Goal: Task Accomplishment & Management: Manage account settings

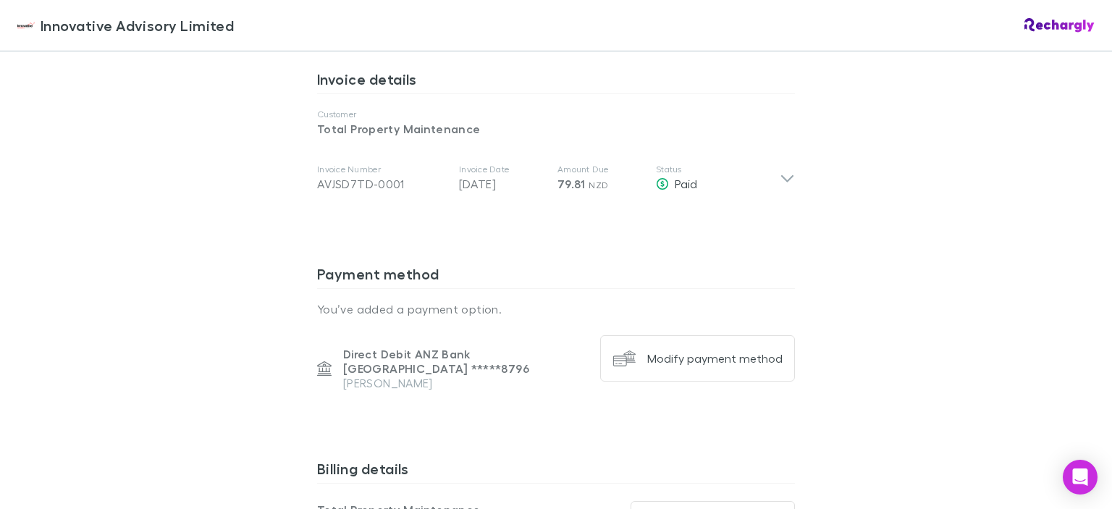
scroll to position [748, 0]
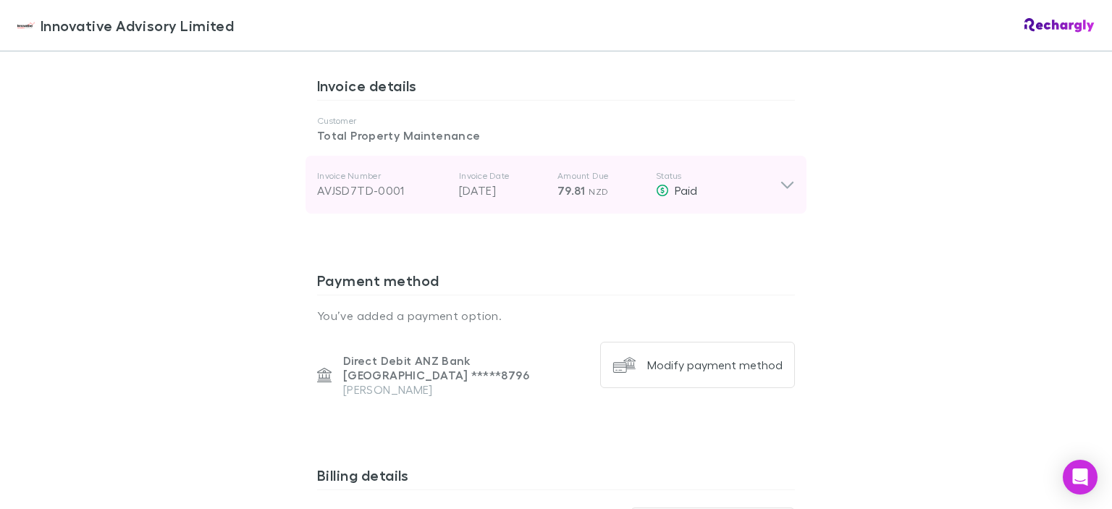
click at [782, 182] on icon at bounding box center [786, 184] width 15 height 17
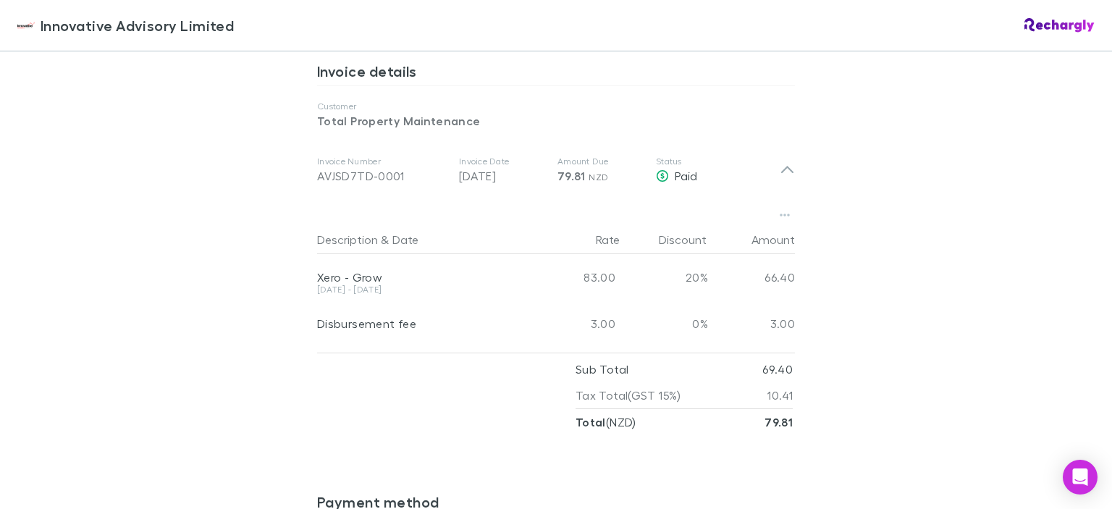
scroll to position [764, 0]
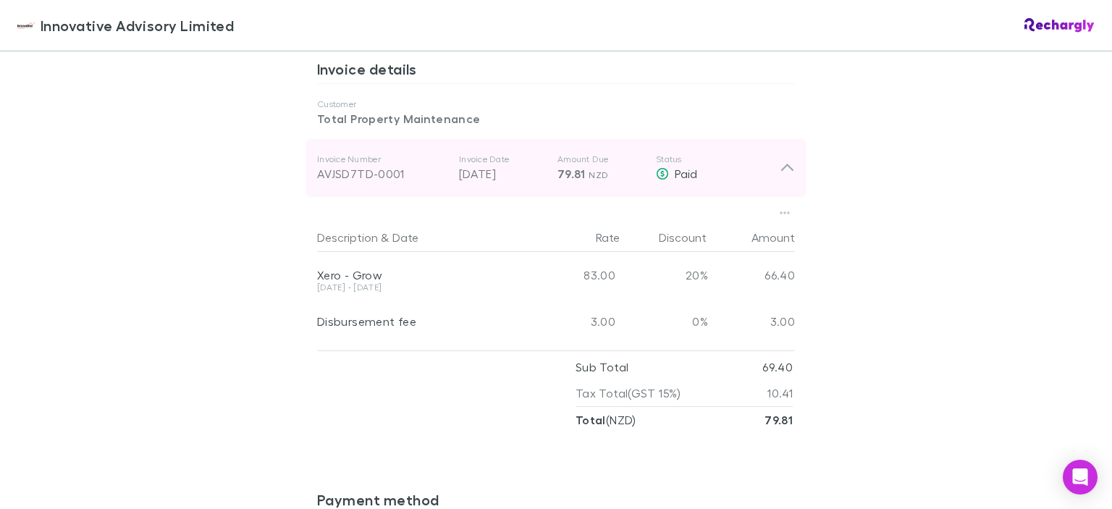
click at [337, 179] on div "AVJSD7TD-0001" at bounding box center [382, 173] width 130 height 17
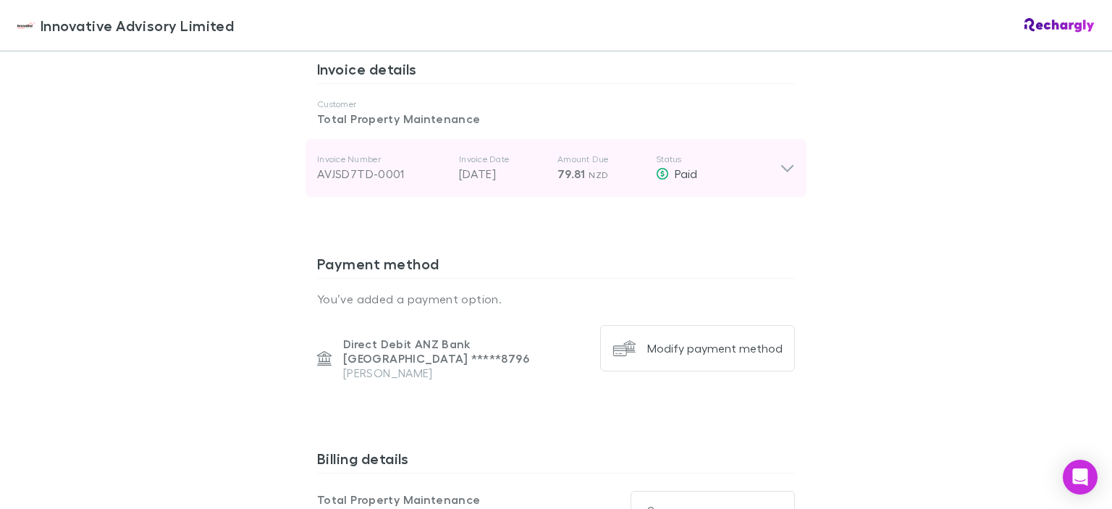
click at [337, 179] on div "AVJSD7TD-0001" at bounding box center [382, 173] width 130 height 17
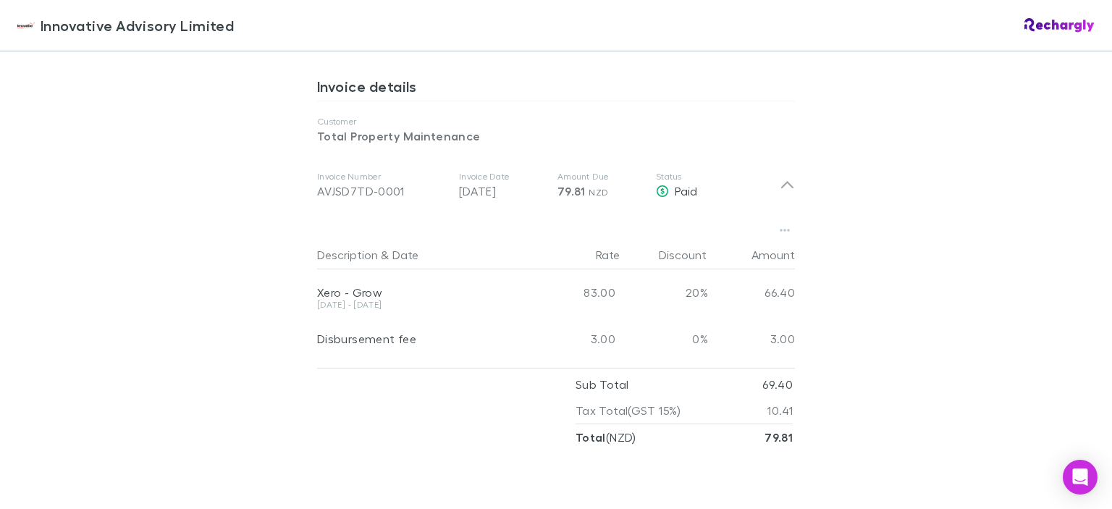
scroll to position [735, 0]
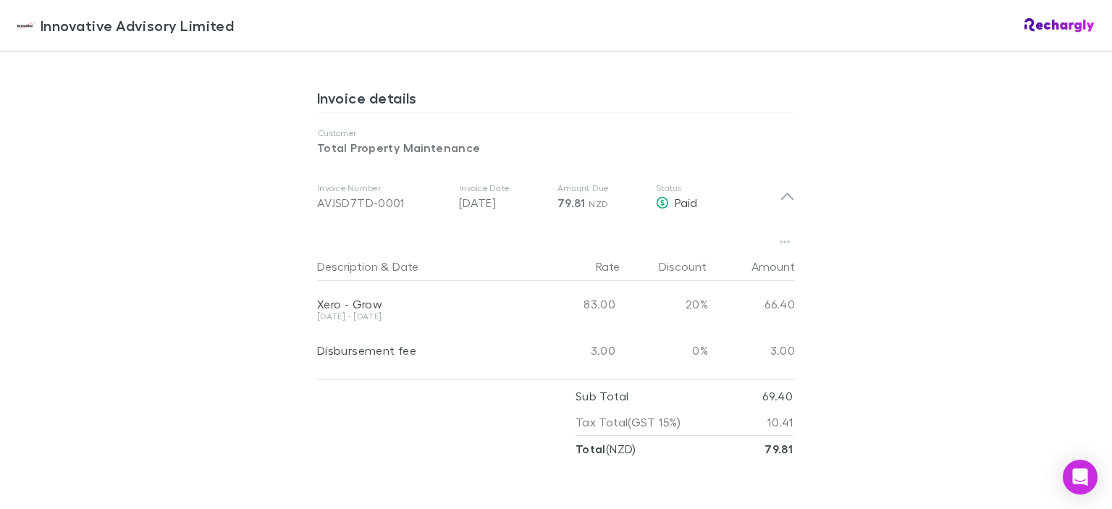
click at [1057, 24] on img at bounding box center [1059, 25] width 70 height 14
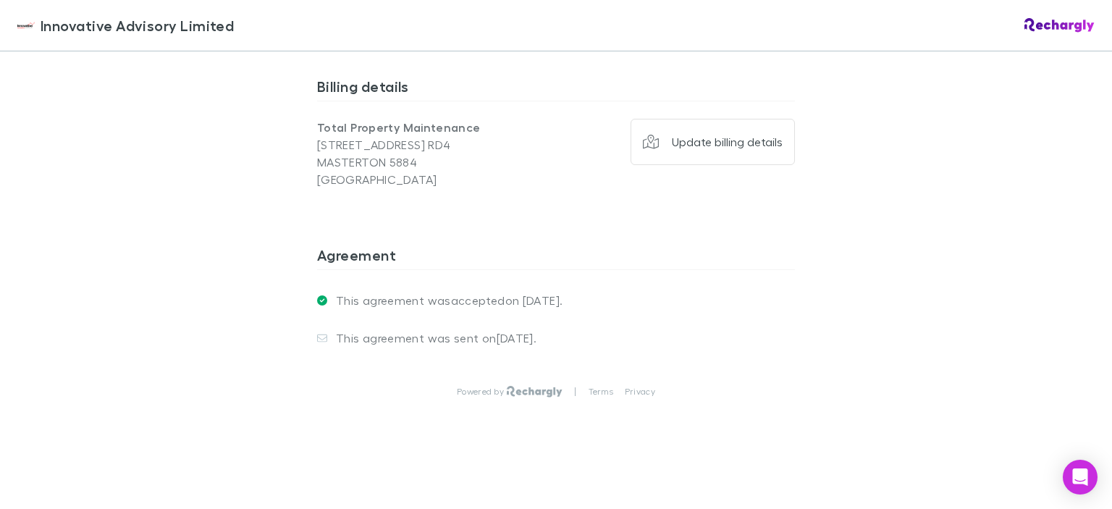
scroll to position [1375, 0]
click at [1075, 483] on icon "Open Intercom Messenger" at bounding box center [1079, 477] width 17 height 19
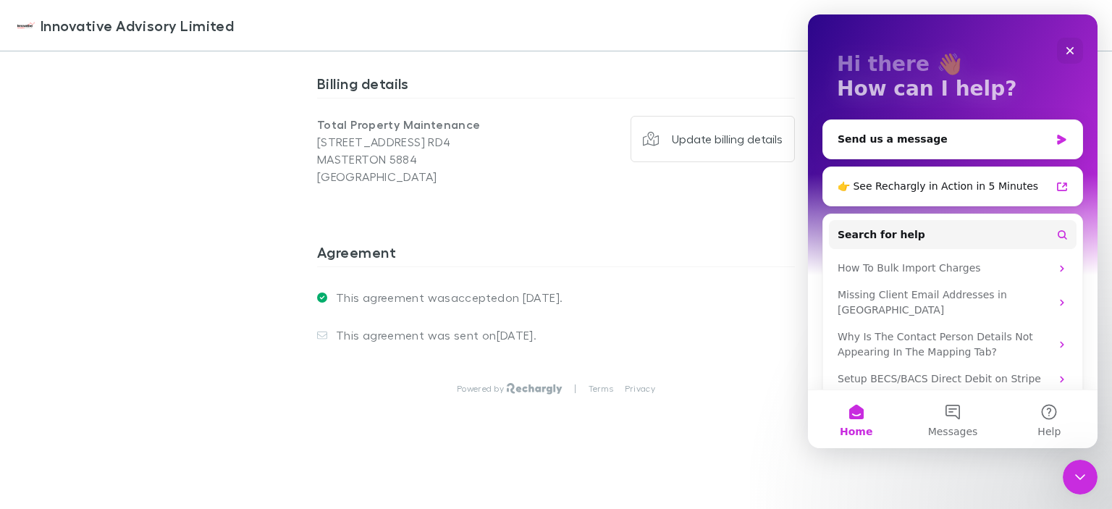
scroll to position [0, 0]
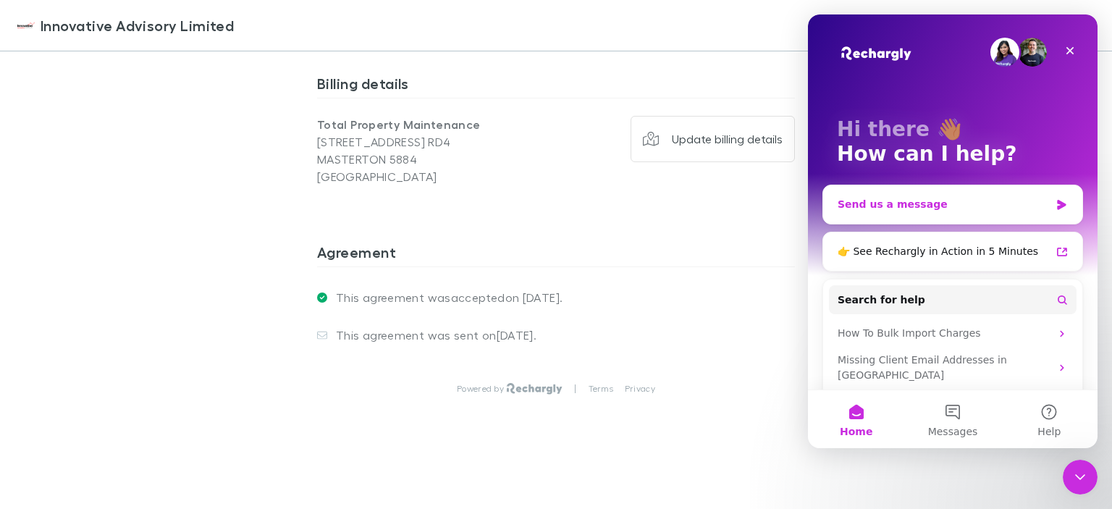
click at [929, 205] on div "Send us a message" at bounding box center [943, 204] width 212 height 15
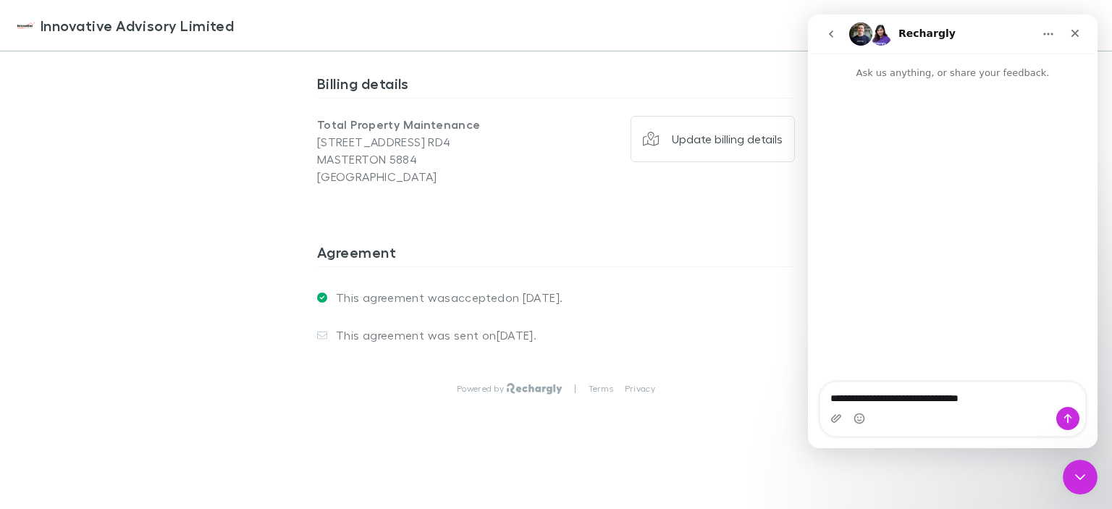
type textarea "**********"
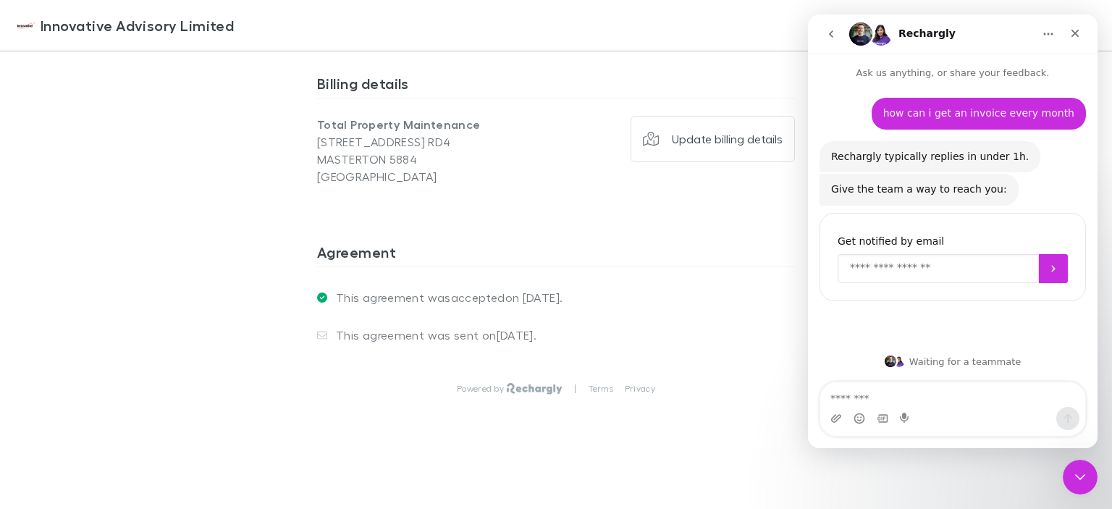
click at [891, 267] on input "Enter your email" at bounding box center [937, 268] width 201 height 29
type input "**********"
click at [1051, 263] on icon "Submit" at bounding box center [1053, 269] width 12 height 12
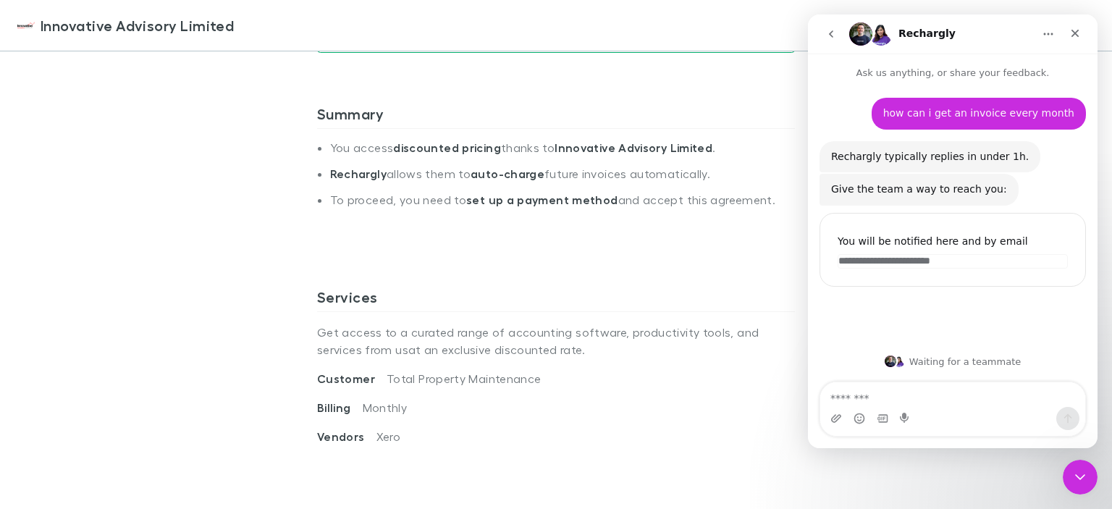
scroll to position [312, 0]
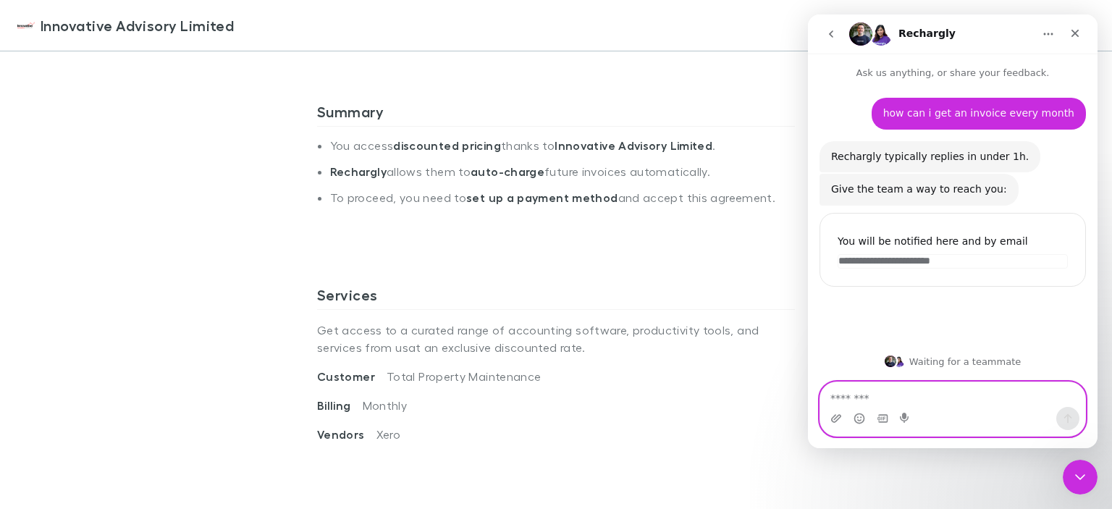
click at [878, 393] on textarea "Message…" at bounding box center [952, 394] width 265 height 25
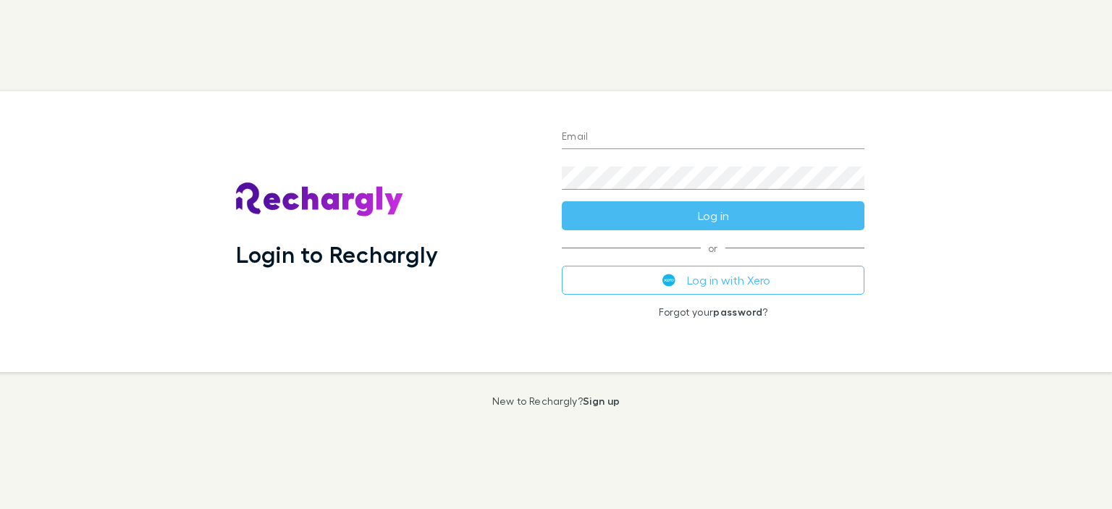
click at [599, 134] on input "Email" at bounding box center [713, 137] width 303 height 23
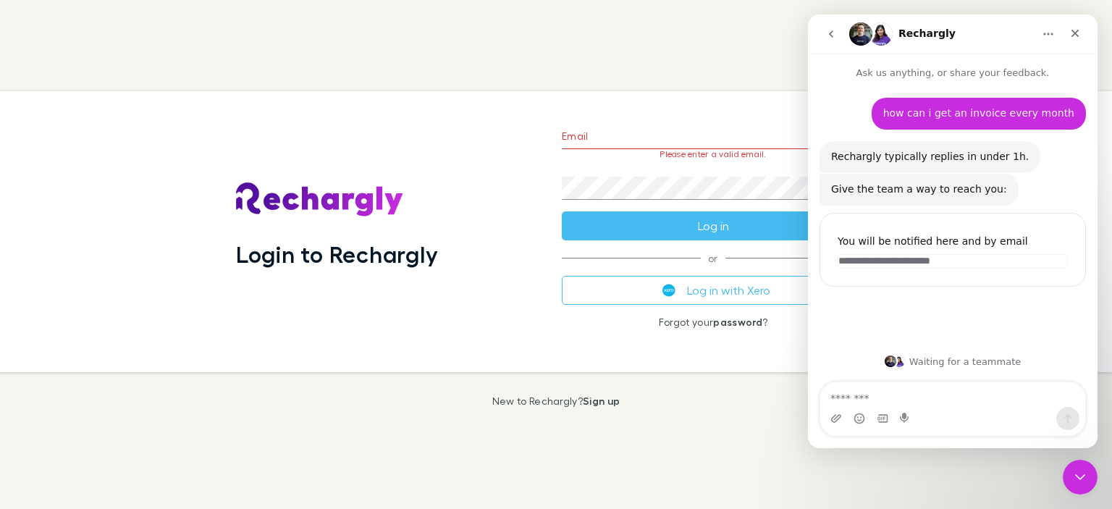
click at [622, 139] on input "Email" at bounding box center [713, 137] width 303 height 23
type input "**********"
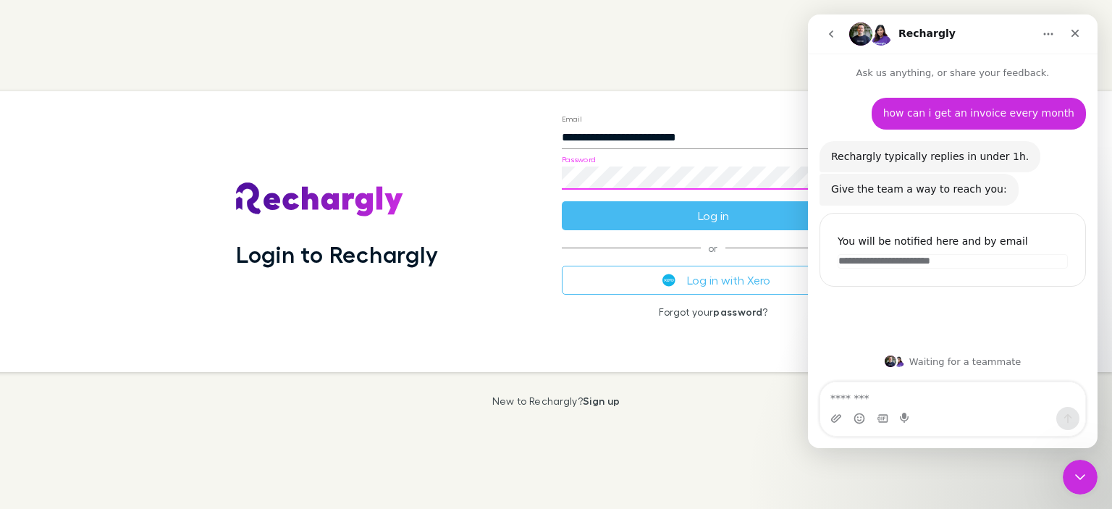
click at [562, 201] on button "Log in" at bounding box center [713, 215] width 303 height 29
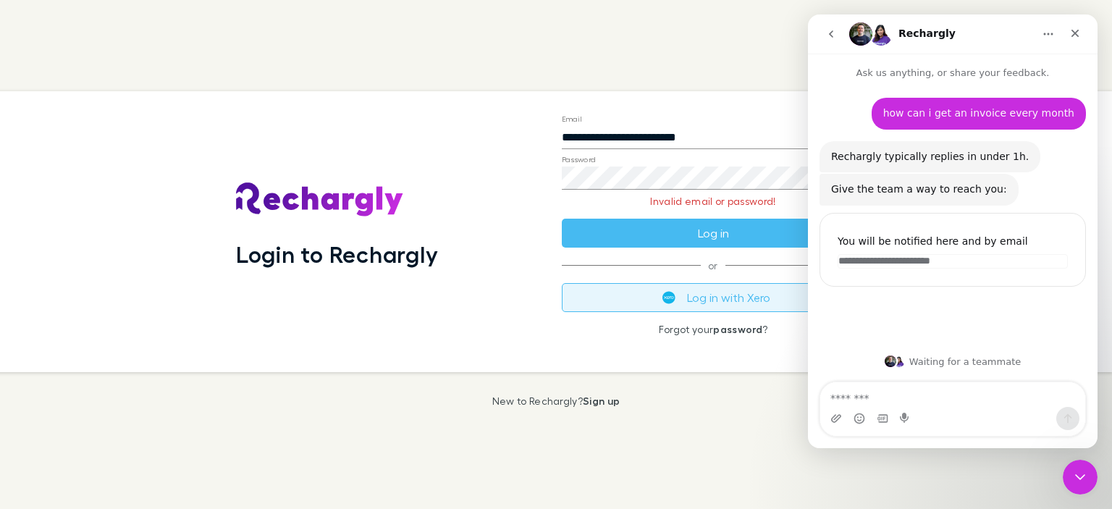
click at [750, 294] on button "Log in with Xero" at bounding box center [713, 297] width 303 height 29
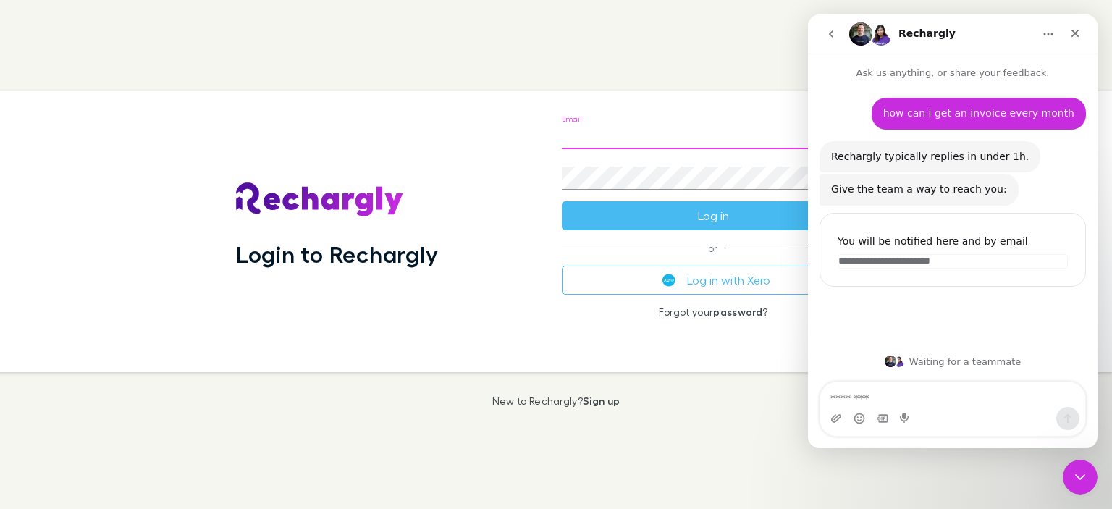
click at [634, 135] on input "Email" at bounding box center [713, 137] width 303 height 23
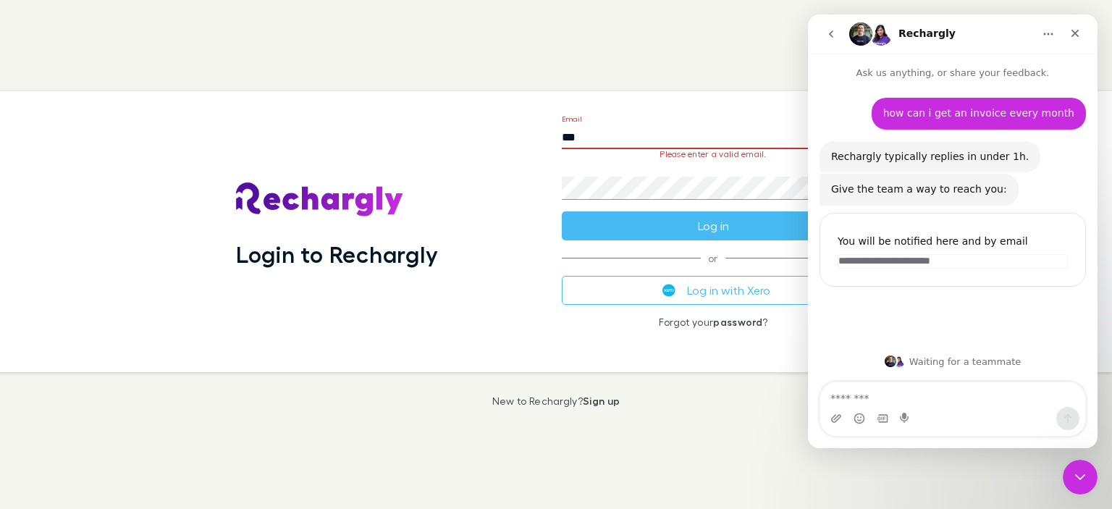
type input "**********"
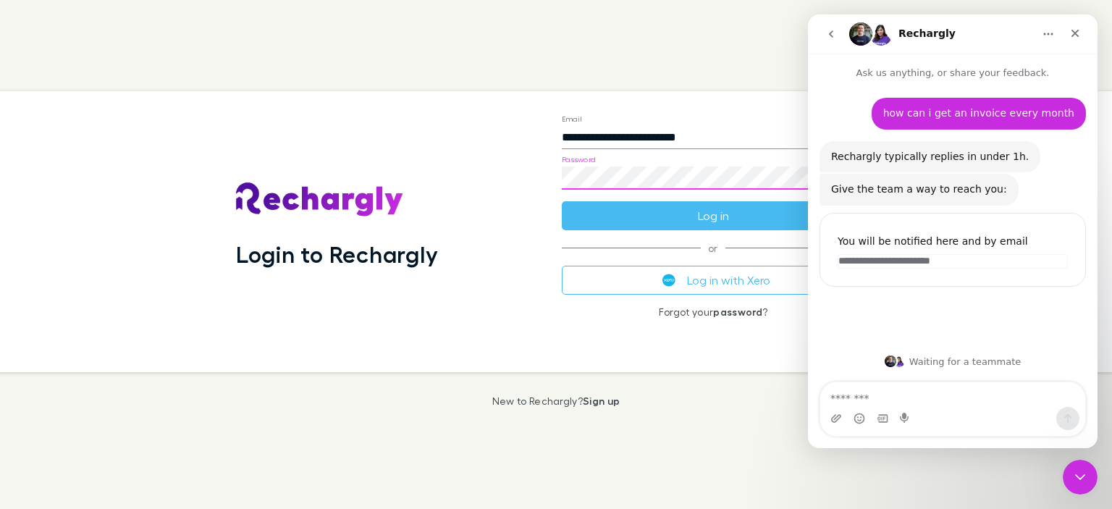
click at [562, 201] on button "Log in" at bounding box center [713, 215] width 303 height 29
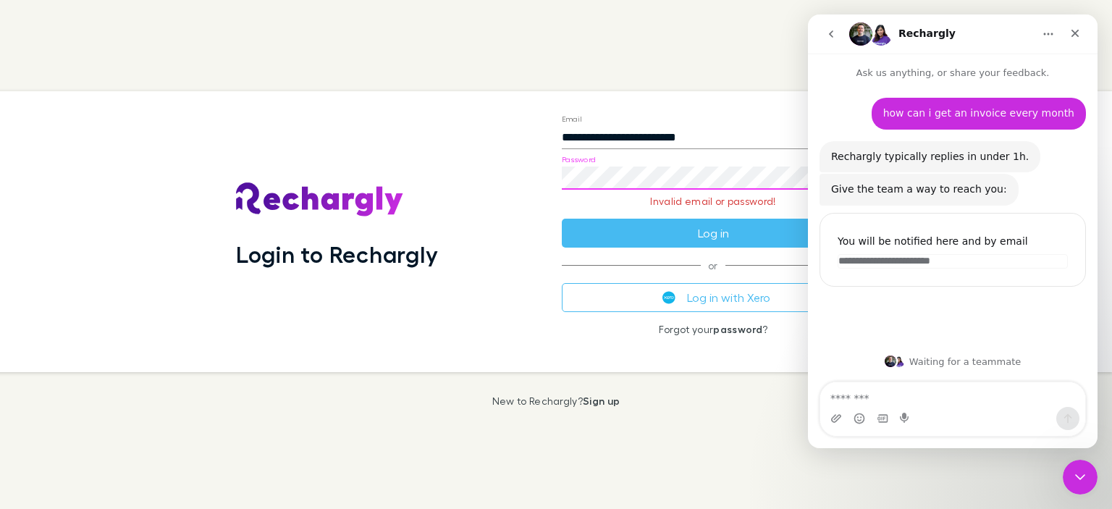
click at [1051, 137] on div "how can i get an invoice every month • 2m ago" at bounding box center [952, 119] width 266 height 43
click at [751, 326] on link "password" at bounding box center [737, 329] width 49 height 12
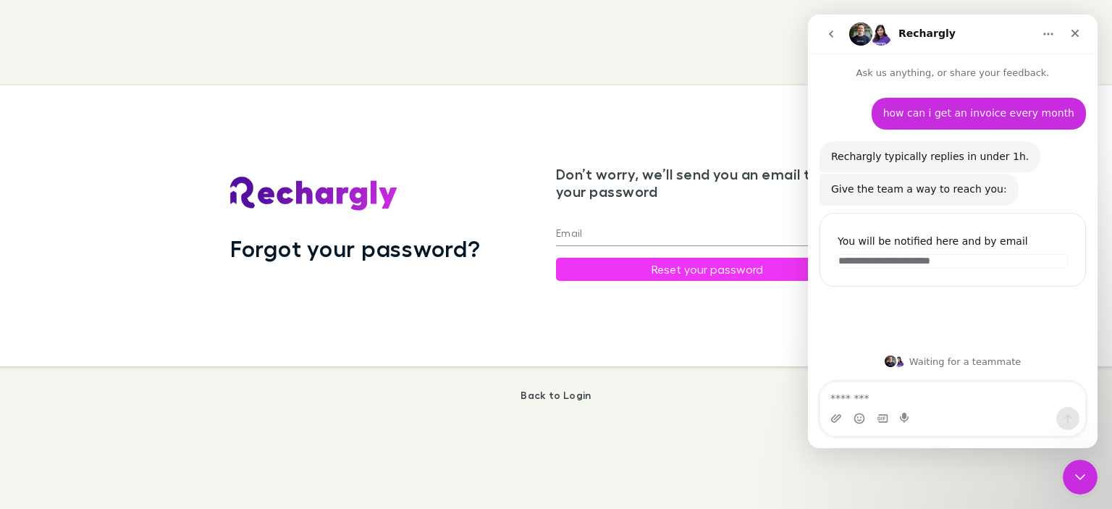
click at [565, 227] on input "Email" at bounding box center [707, 234] width 303 height 23
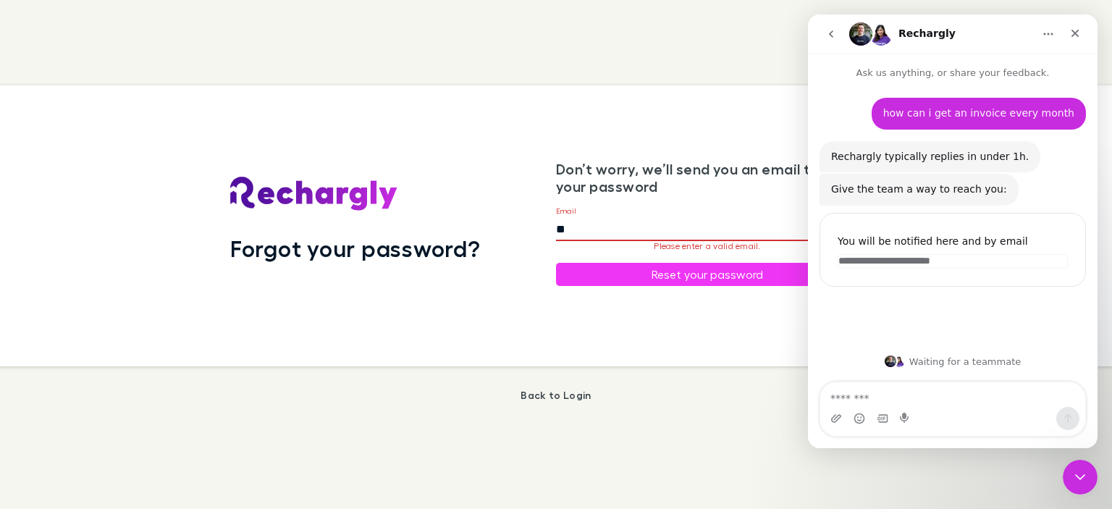
type input "**********"
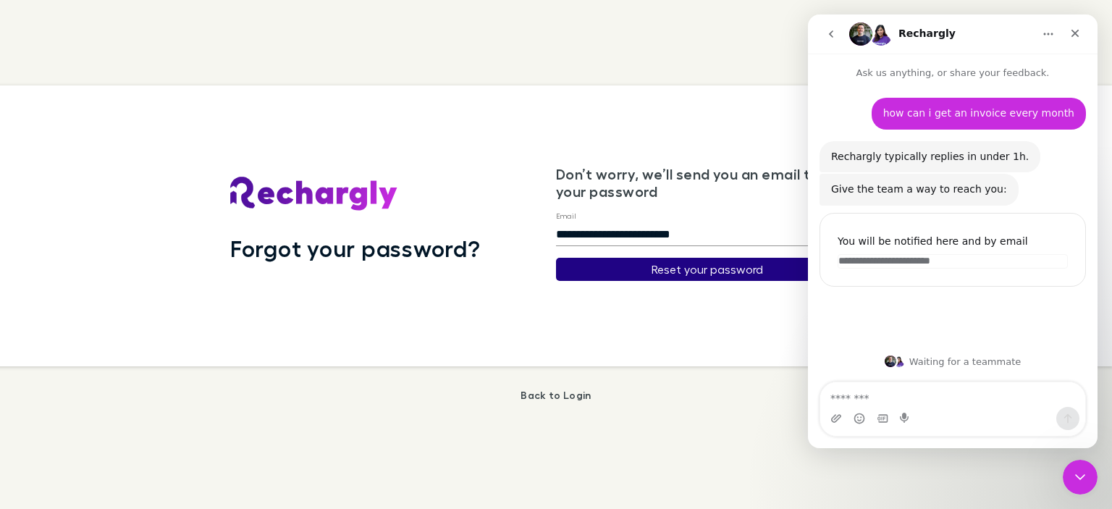
click at [622, 269] on button "Reset your password" at bounding box center [707, 269] width 303 height 23
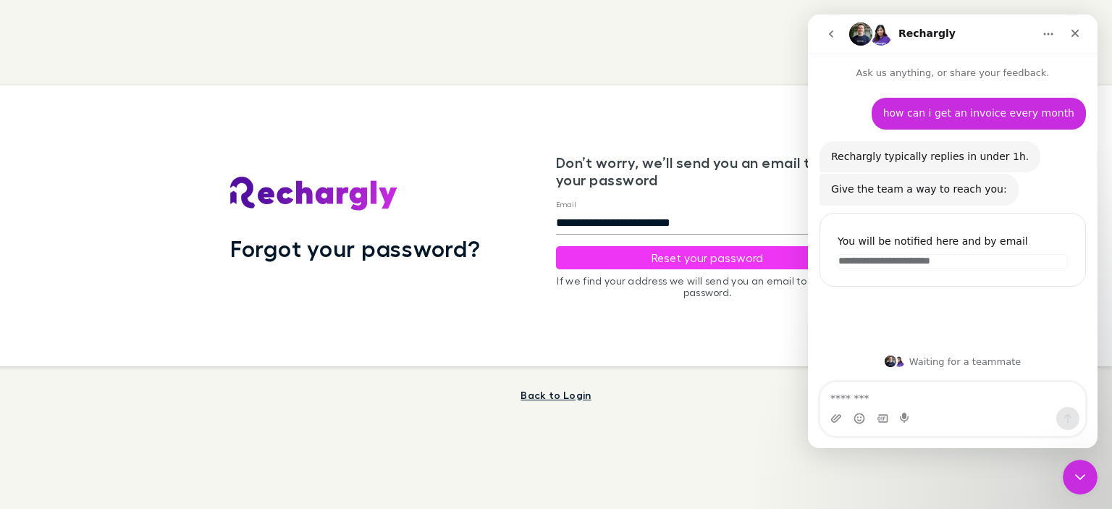
click at [579, 392] on link "Back to Login" at bounding box center [555, 395] width 70 height 12
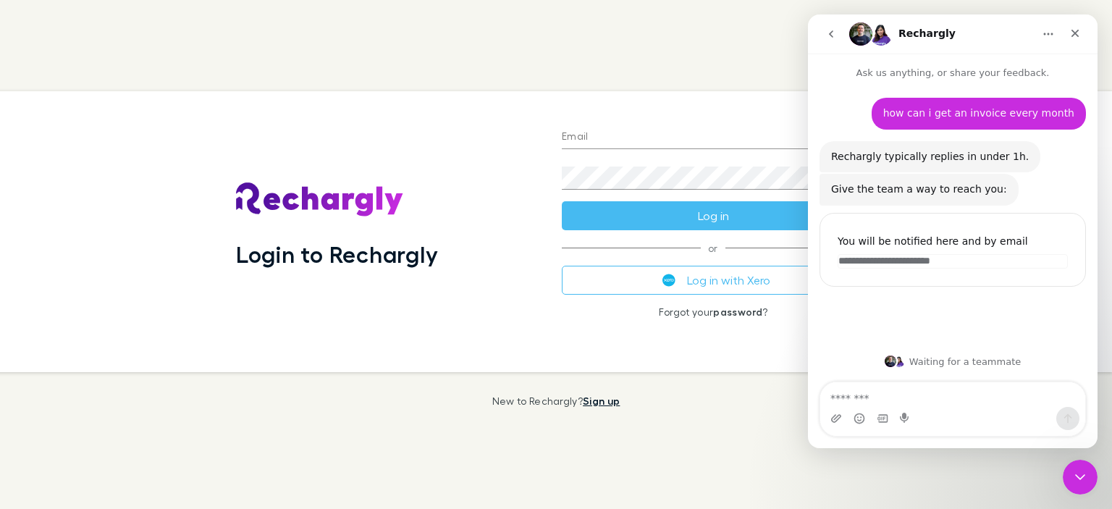
click at [589, 403] on link "Sign up" at bounding box center [601, 400] width 37 height 12
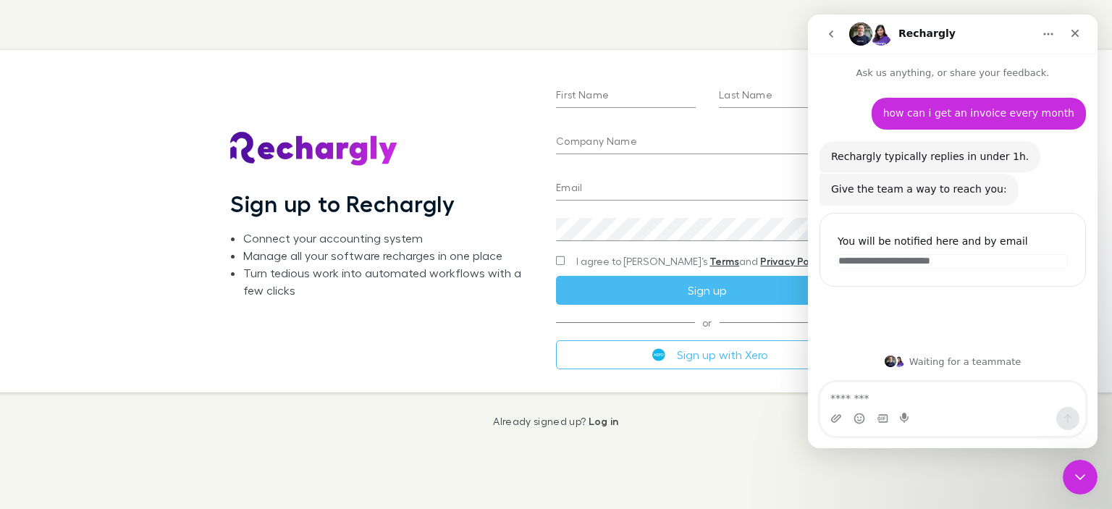
click at [1051, 25] on button "Home" at bounding box center [1048, 34] width 28 height 28
click at [615, 81] on div "First Name" at bounding box center [626, 90] width 140 height 35
click at [605, 95] on input "First Name" at bounding box center [626, 96] width 140 height 23
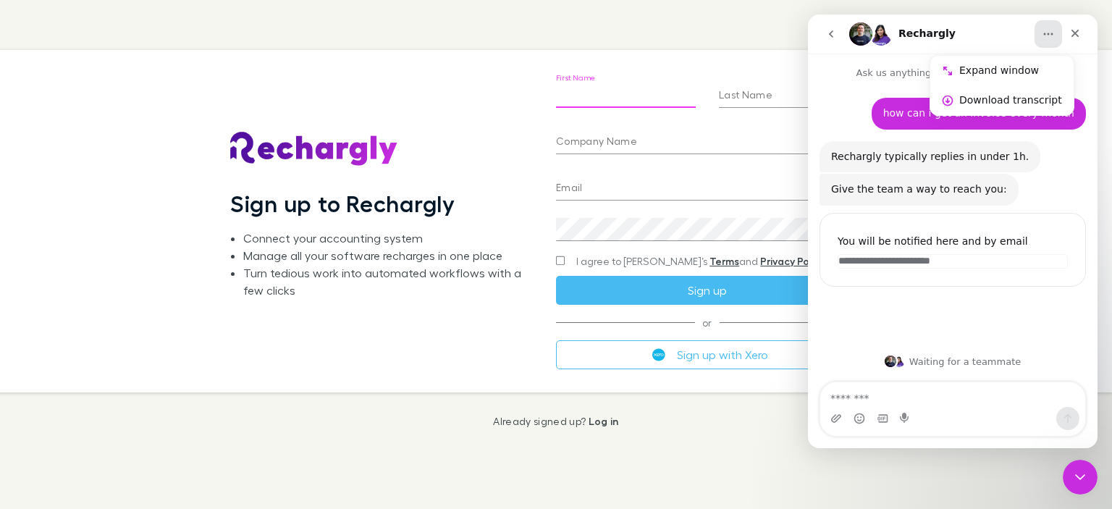
type input "****"
type input "**********"
click at [677, 193] on input "**********" at bounding box center [707, 188] width 303 height 23
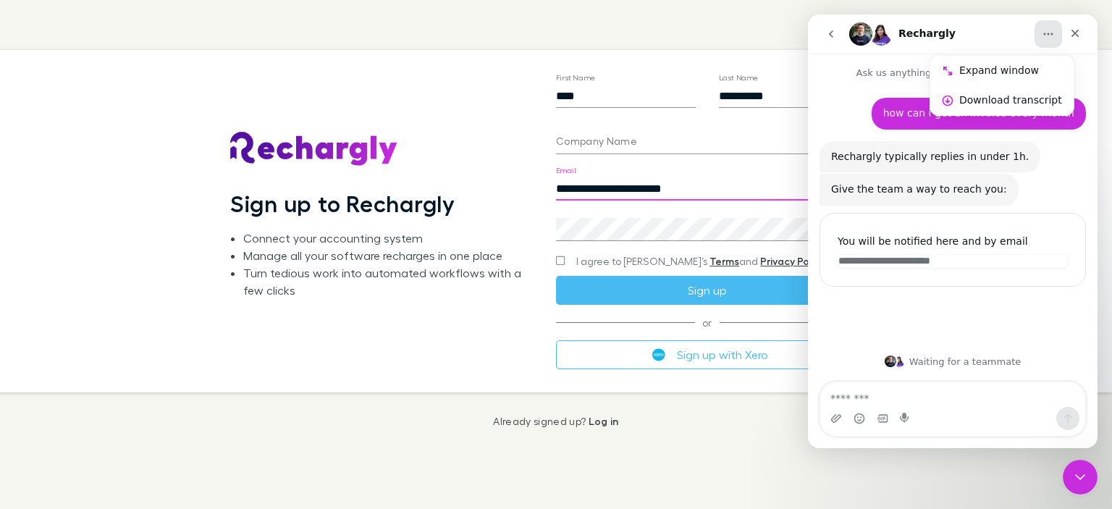
click at [677, 193] on input "**********" at bounding box center [707, 188] width 303 height 23
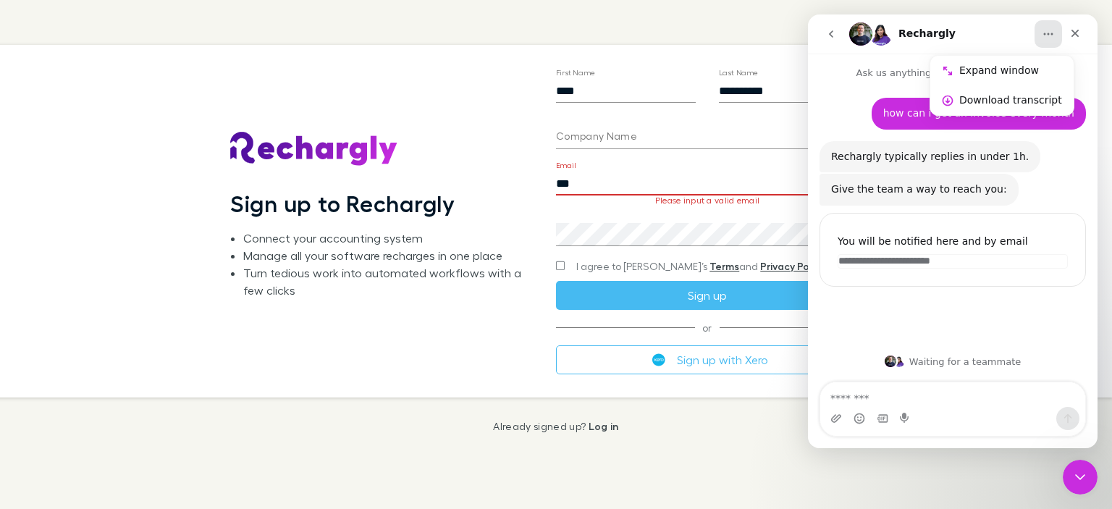
type input "**********"
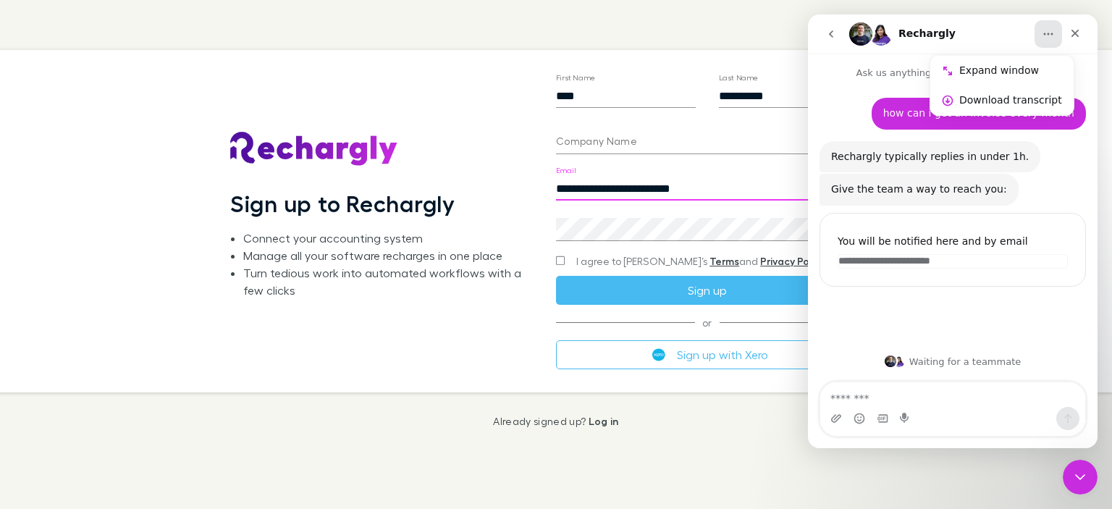
click at [641, 135] on input "Company Name" at bounding box center [707, 142] width 303 height 23
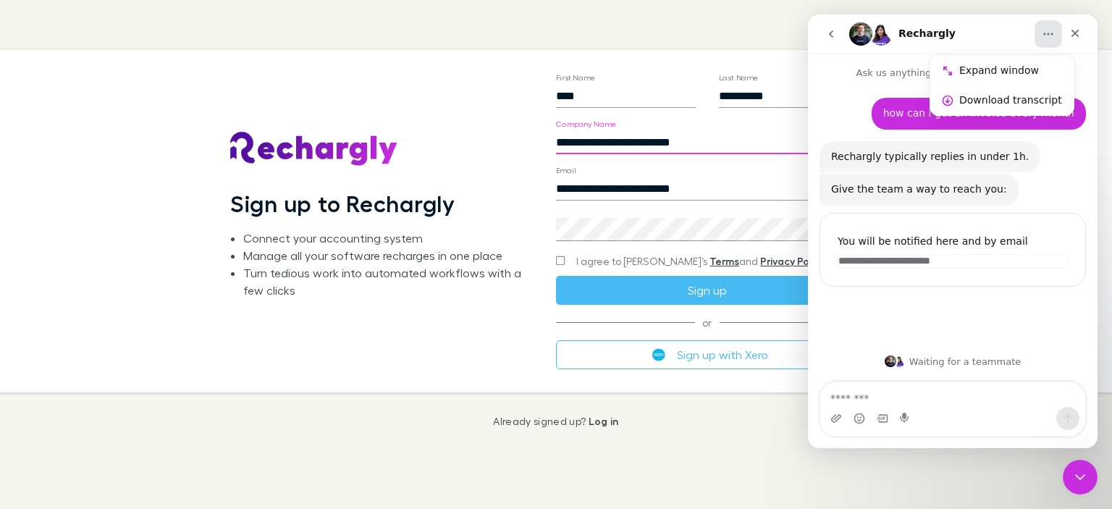
type input "**********"
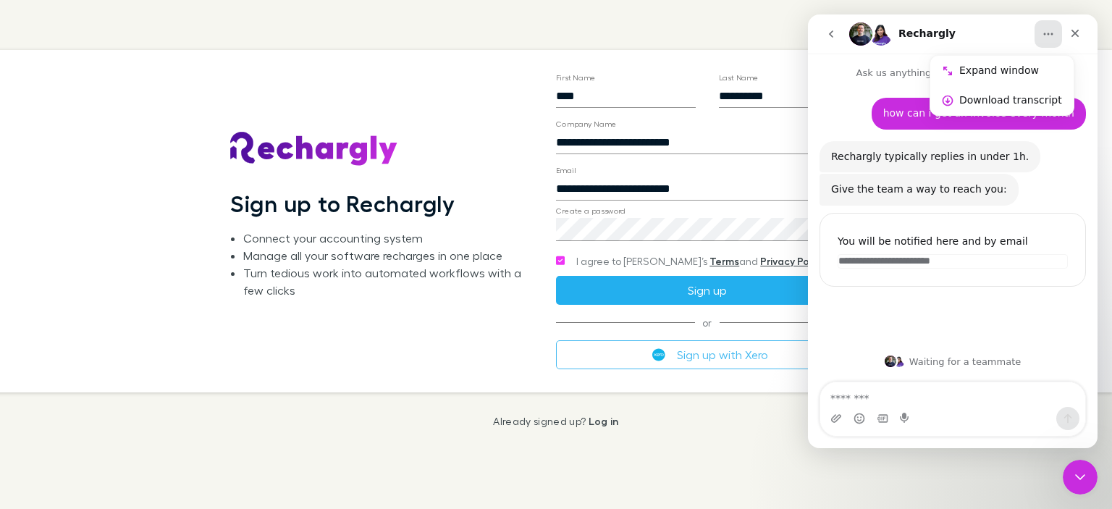
click at [593, 292] on button "Sign up" at bounding box center [707, 290] width 303 height 29
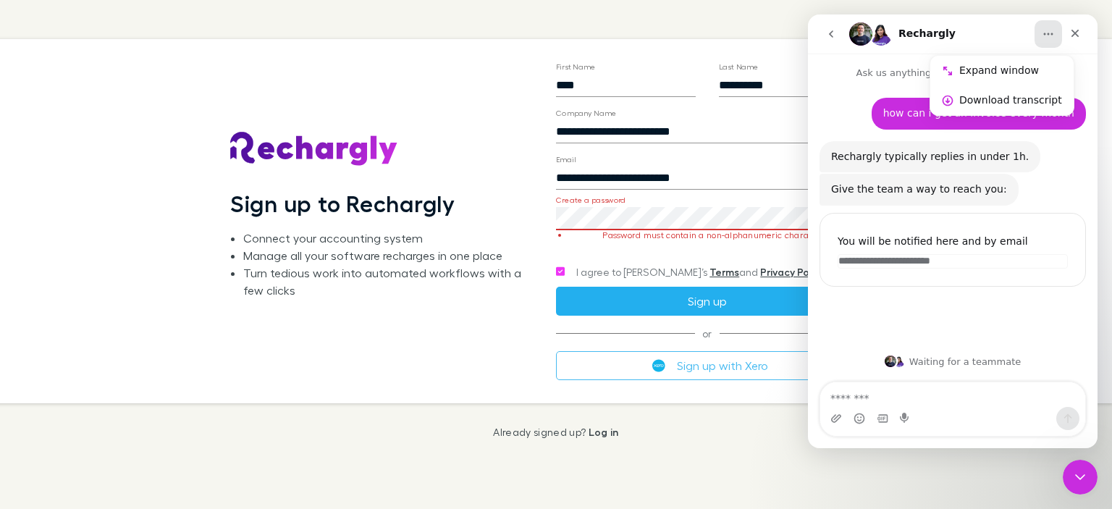
click at [624, 297] on button "Sign up" at bounding box center [707, 301] width 303 height 29
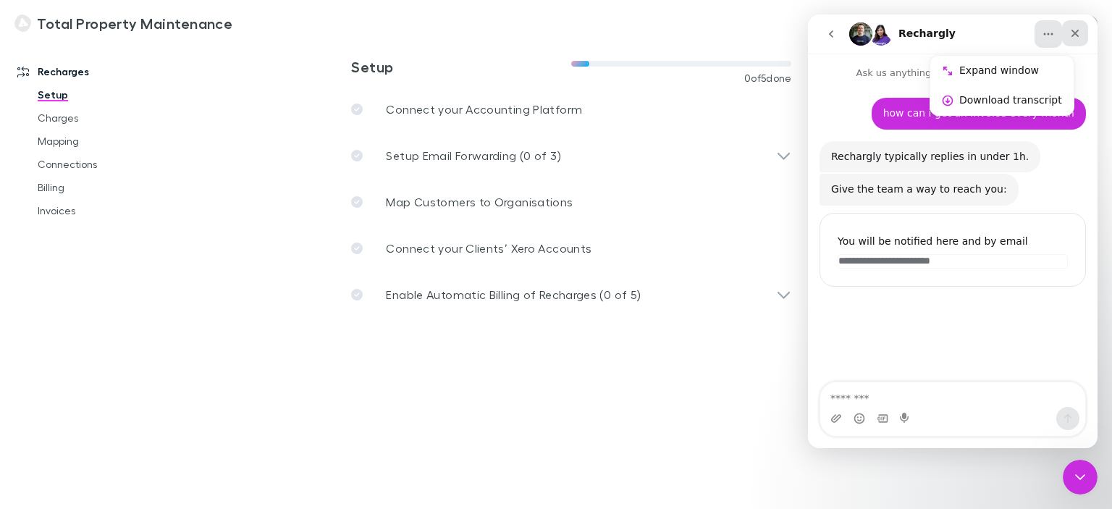
click at [1073, 38] on icon "Close" at bounding box center [1075, 34] width 12 height 12
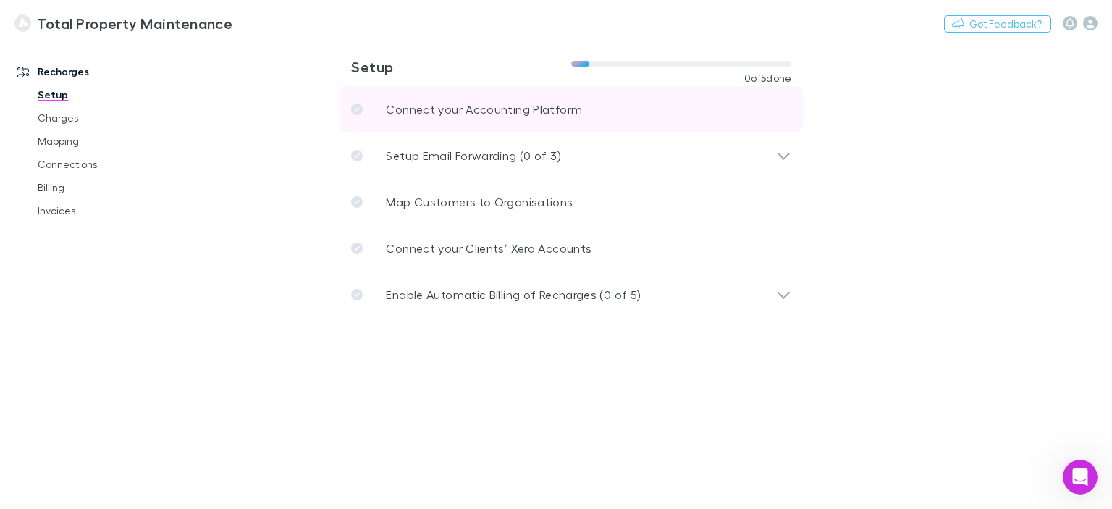
click at [536, 101] on p "Connect your Accounting Platform" at bounding box center [484, 109] width 196 height 17
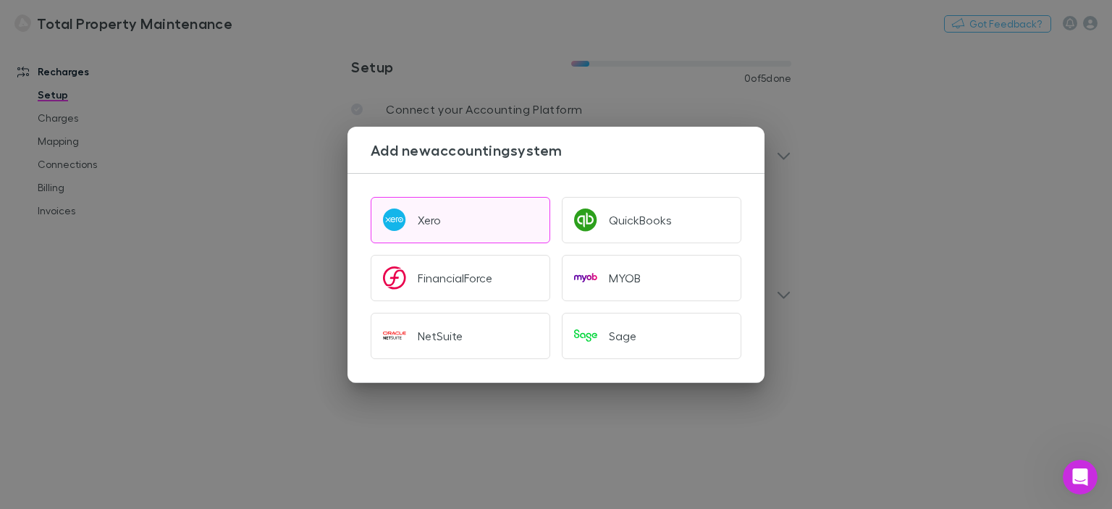
click at [448, 219] on button "Xero" at bounding box center [460, 220] width 179 height 46
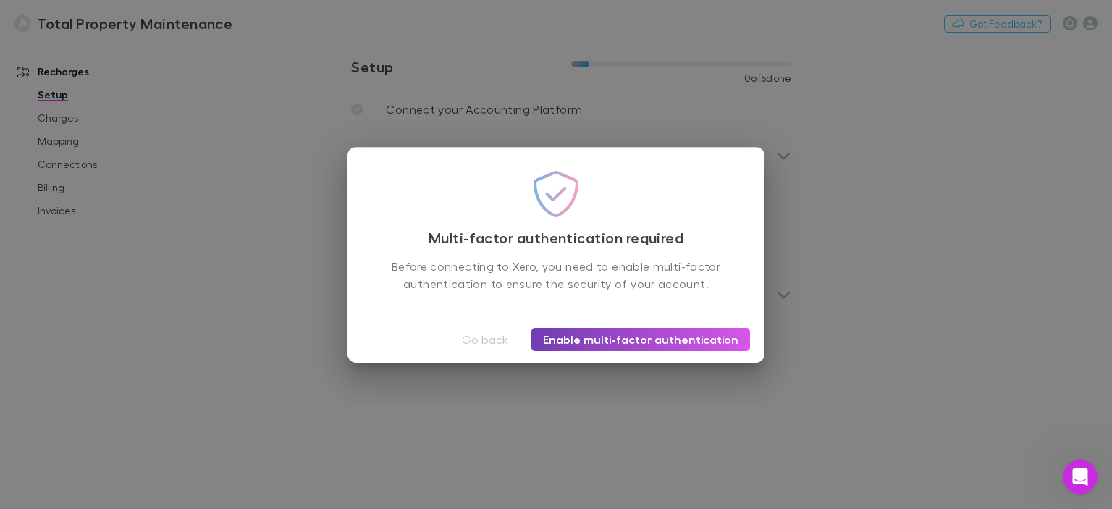
click at [654, 341] on link "Enable multi-factor authentication" at bounding box center [640, 339] width 219 height 23
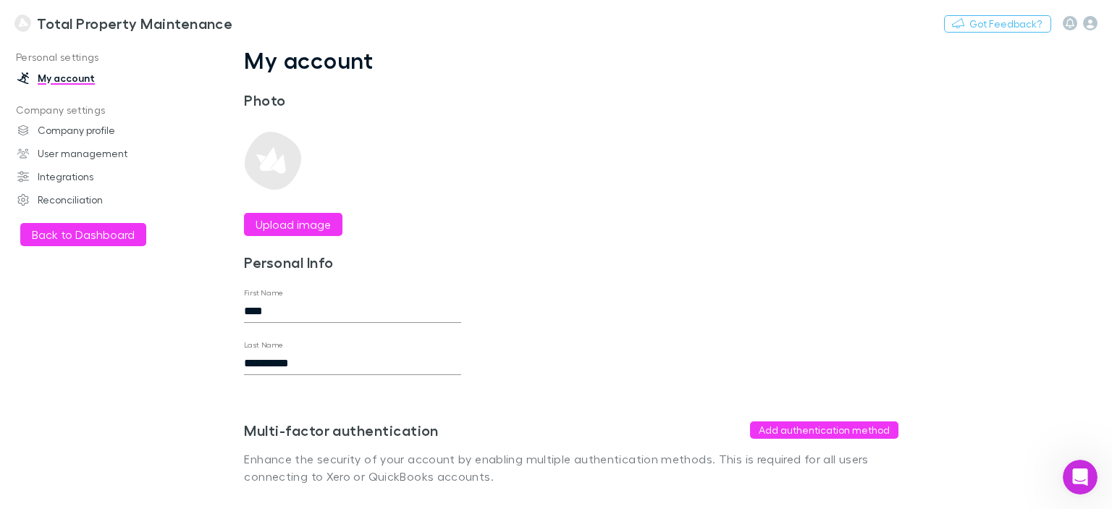
scroll to position [11, 0]
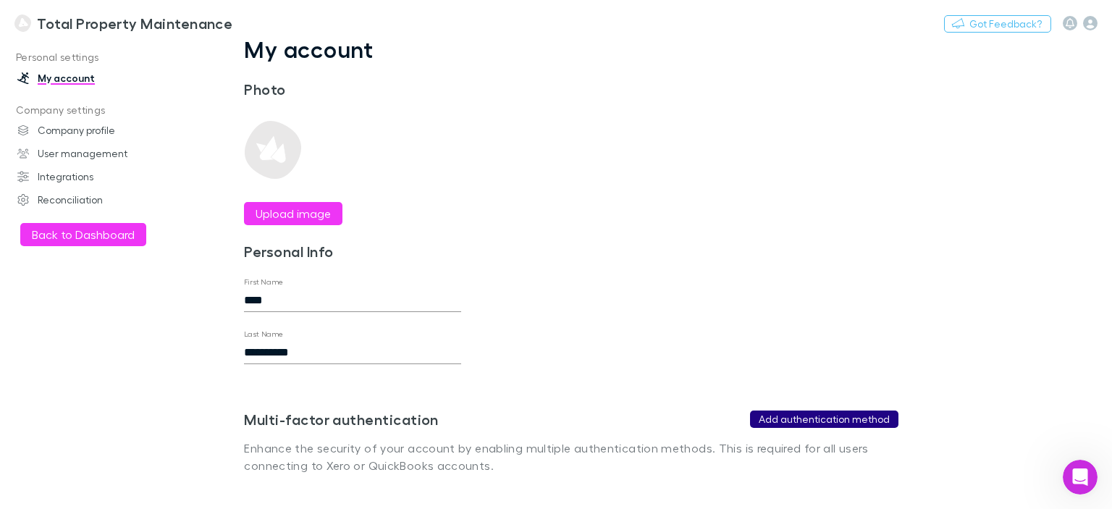
click at [837, 418] on button "Add authentication method" at bounding box center [824, 418] width 148 height 17
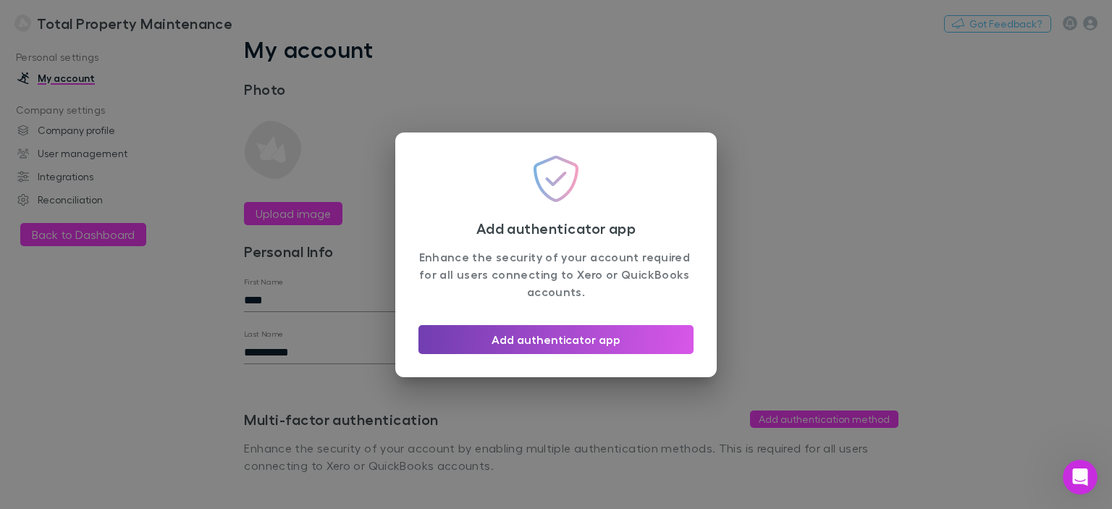
click at [617, 335] on button "Add authenticator app" at bounding box center [555, 339] width 275 height 29
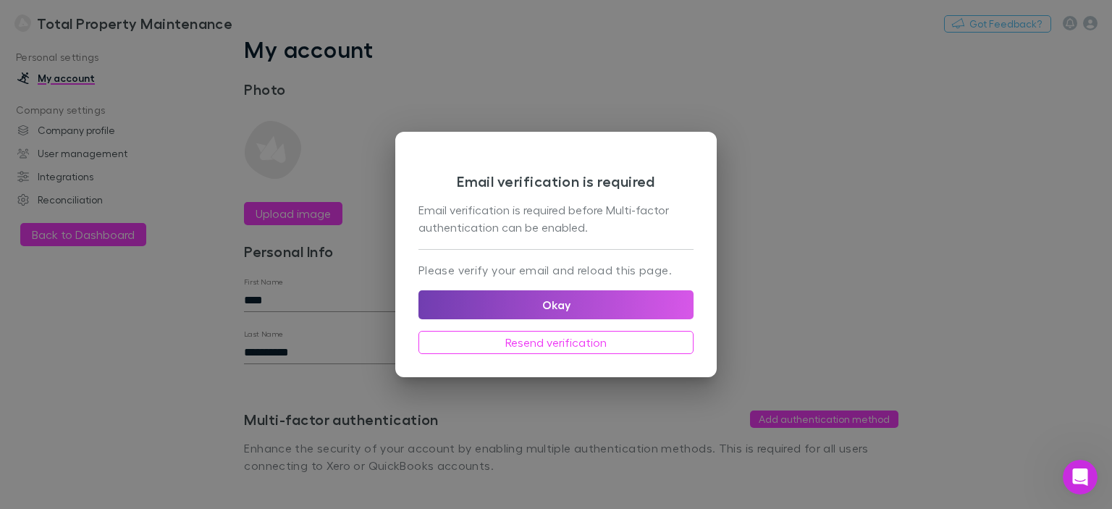
click at [608, 294] on button "Okay" at bounding box center [555, 304] width 275 height 29
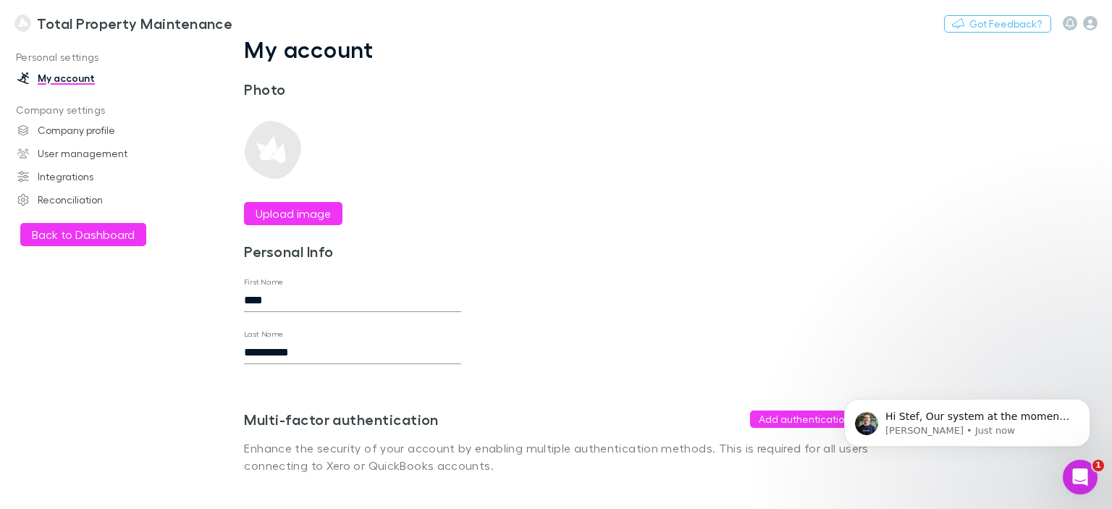
scroll to position [144, 0]
click at [974, 420] on span "Hi Stef, Our system at the moment don't send out invoices to your clients every…" at bounding box center [977, 466] width 184 height 112
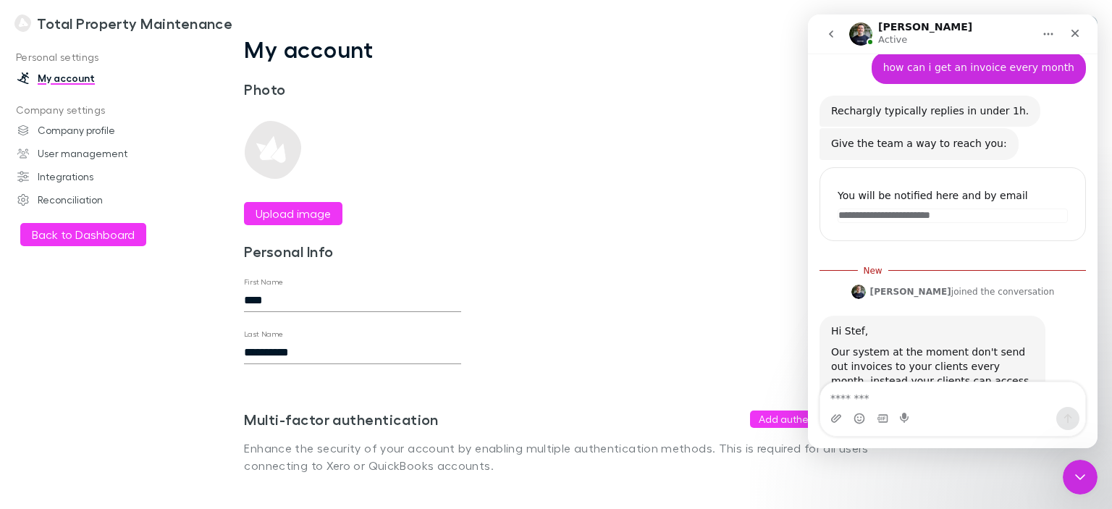
scroll to position [168, 0]
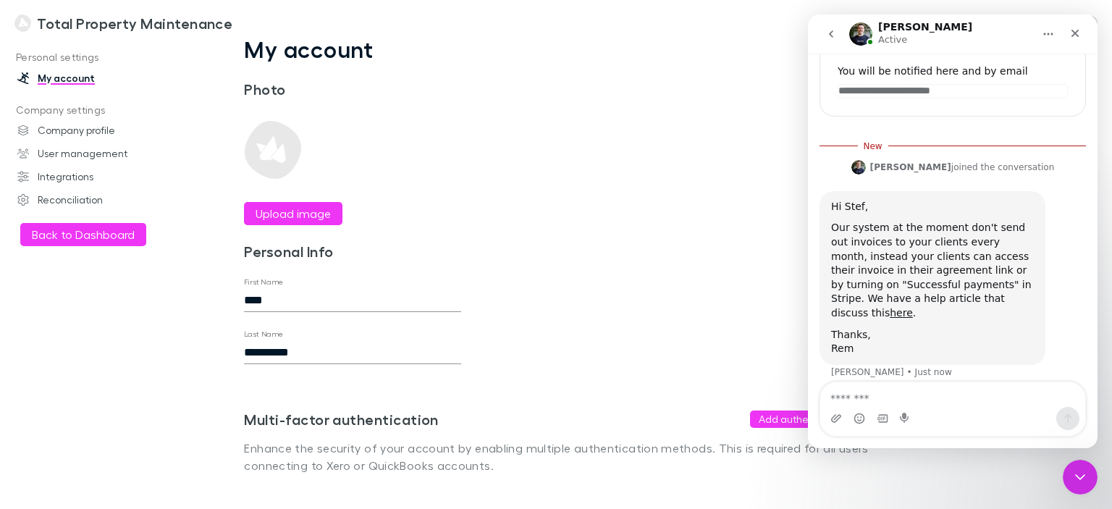
click at [941, 393] on textarea "Message…" at bounding box center [952, 394] width 265 height 25
click at [913, 307] on link "here" at bounding box center [900, 313] width 23 height 12
click at [89, 130] on link "Company profile" at bounding box center [96, 130] width 187 height 23
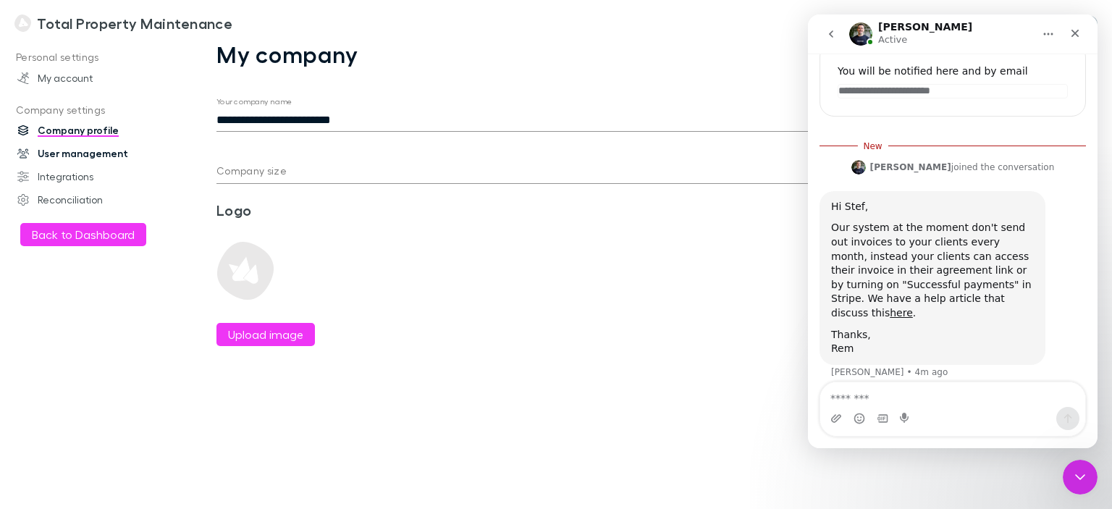
click at [88, 148] on link "User management" at bounding box center [96, 153] width 187 height 23
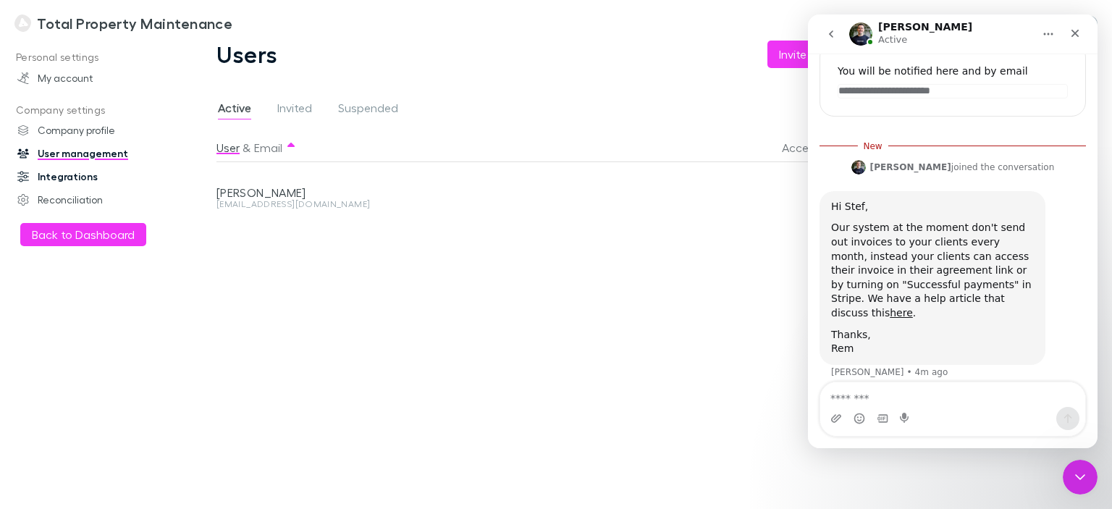
click at [78, 175] on link "Integrations" at bounding box center [96, 176] width 187 height 23
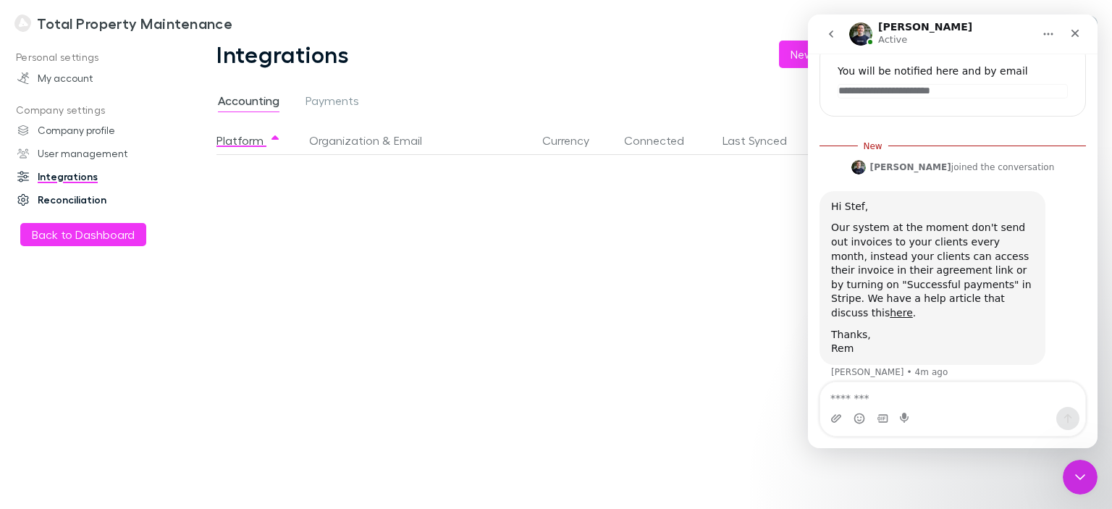
click at [75, 201] on link "Reconciliation" at bounding box center [96, 199] width 187 height 23
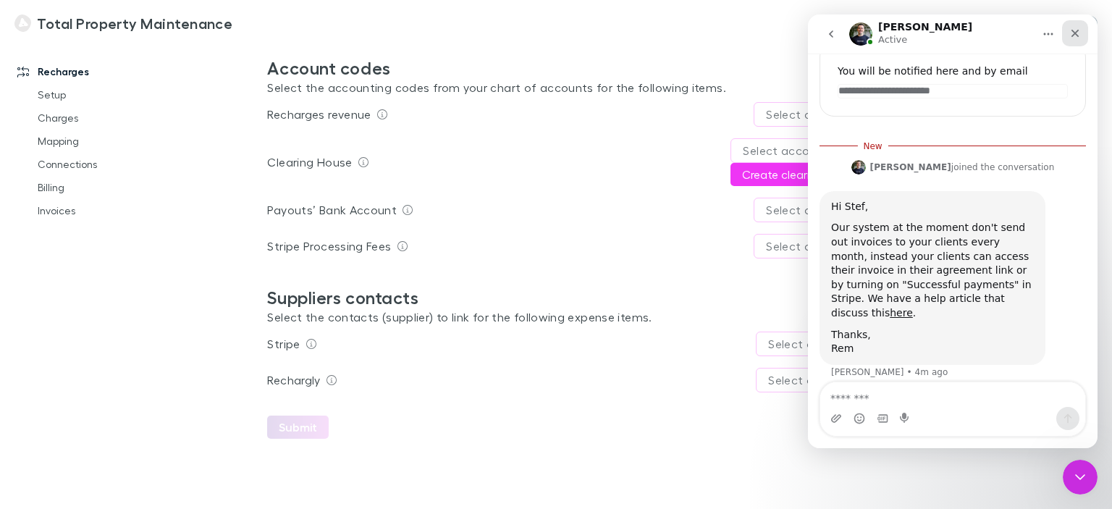
click at [1070, 33] on icon "Close" at bounding box center [1075, 34] width 12 height 12
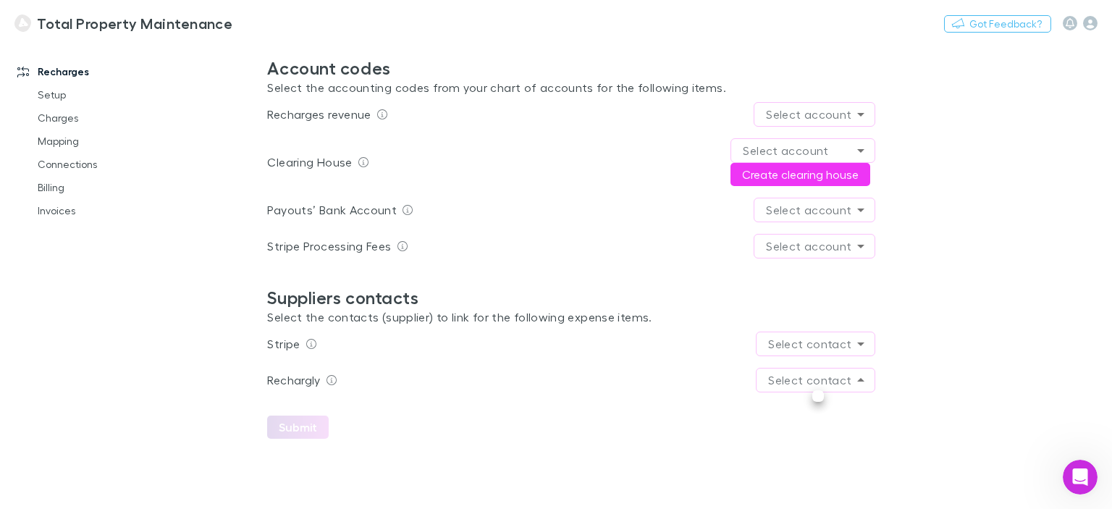
click at [840, 379] on body "Total Property Maintenance Nothing Got Feedback? Recharges Setup Charges Mappin…" at bounding box center [556, 254] width 1112 height 509
click at [866, 376] on div at bounding box center [556, 254] width 1112 height 509
click at [866, 376] on body "Total Property Maintenance Nothing Got Feedback? Recharges Setup Charges Mappin…" at bounding box center [556, 254] width 1112 height 509
click at [866, 376] on div at bounding box center [556, 254] width 1112 height 509
click at [788, 205] on body "Total Property Maintenance Nothing Got Feedback? Recharges Setup Charges Mappin…" at bounding box center [556, 254] width 1112 height 509
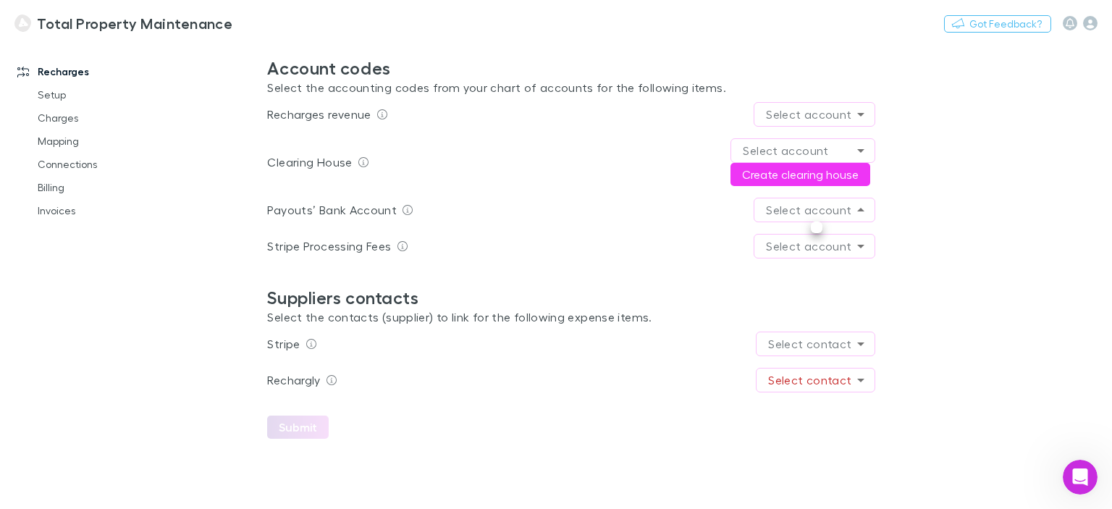
click at [788, 205] on div at bounding box center [556, 254] width 1112 height 509
click at [59, 215] on link "Invoices" at bounding box center [106, 210] width 166 height 23
